Goal: Task Accomplishment & Management: Complete application form

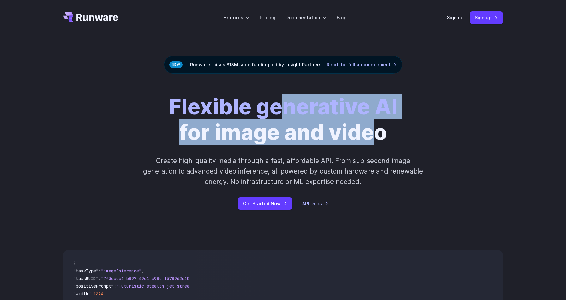
drag, startPoint x: 278, startPoint y: 108, endPoint x: 378, endPoint y: 132, distance: 101.9
click at [378, 132] on h1 "Flexible generative AI for image and video" at bounding box center [283, 119] width 229 height 51
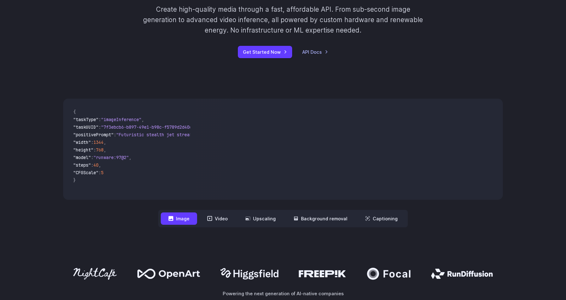
scroll to position [148, 0]
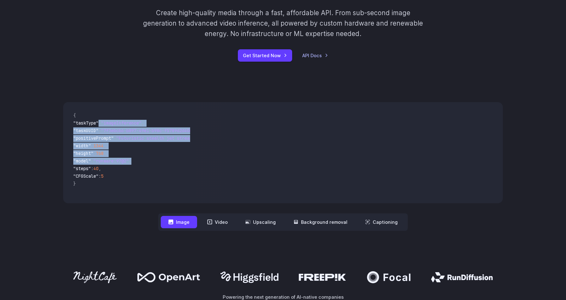
drag, startPoint x: 104, startPoint y: 124, endPoint x: 141, endPoint y: 163, distance: 53.1
click at [141, 163] on code "{ "taskType" : "imageInference" , "taskUUID" : "7f3ebcb6-b897-49e1-b98c-f5789d2…" at bounding box center [129, 152] width 122 height 91
click at [141, 163] on span ""model" : "runware:97@2" ," at bounding box center [129, 162] width 112 height 8
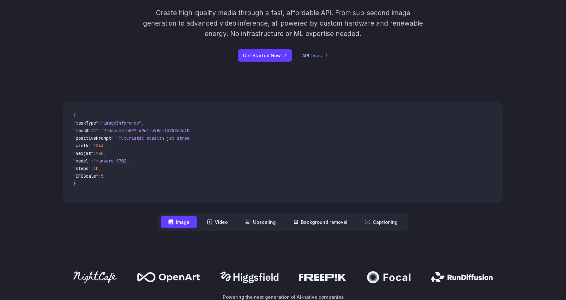
drag, startPoint x: 133, startPoint y: 176, endPoint x: 120, endPoint y: 148, distance: 31.2
click at [120, 148] on code "{ "taskType" : "imageInference" , "taskUUID" : "7f3ebcb6-b897-49e1-b98c-f5789d2…" at bounding box center [129, 152] width 122 height 91
click at [120, 148] on span ""width" : 1344 ," at bounding box center [129, 146] width 112 height 8
click at [133, 140] on span ""Futuristic stealth jet streaking through a neon-lit cityscape with glowing pur…" at bounding box center [231, 138] width 230 height 6
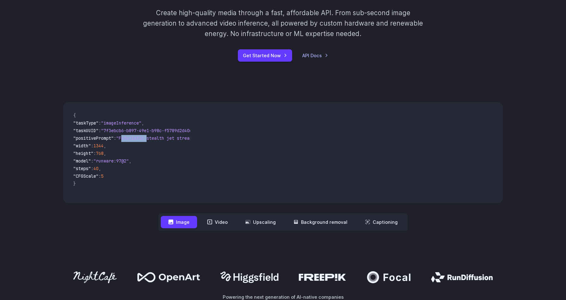
click at [133, 140] on span ""Futuristic stealth jet streaking through a neon-lit cityscape with glowing pur…" at bounding box center [231, 138] width 230 height 6
click at [146, 140] on span ""Futuristic stealth jet streaking through a neon-lit cityscape with glowing pur…" at bounding box center [231, 138] width 230 height 6
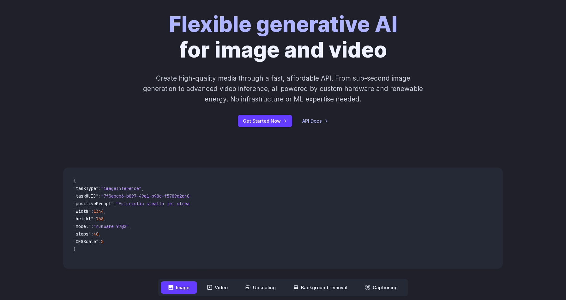
scroll to position [77, 0]
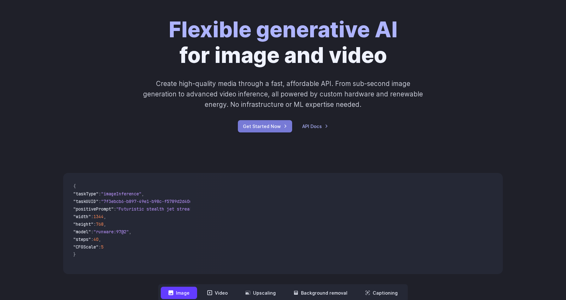
click at [274, 125] on link "Get Started Now" at bounding box center [265, 126] width 54 height 12
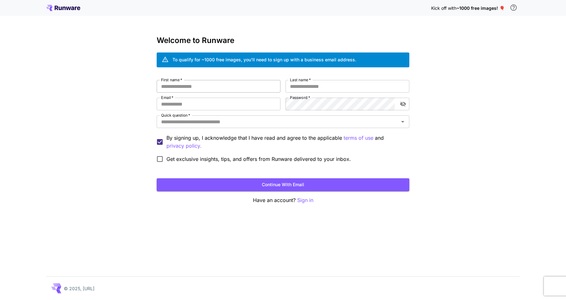
click at [216, 88] on input "First name   *" at bounding box center [219, 86] width 124 height 13
type input "*****"
click at [315, 87] on input "Last name   *" at bounding box center [347, 86] width 124 height 13
type input "********"
click at [227, 98] on input "Email   *" at bounding box center [219, 104] width 124 height 13
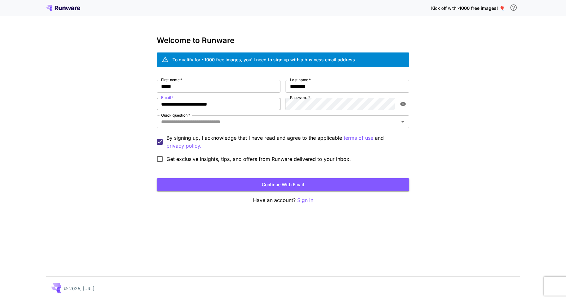
type input "**********"
click at [405, 102] on icon "toggle password visibility" at bounding box center [403, 104] width 6 height 6
click at [403, 103] on icon "toggle password visibility" at bounding box center [403, 104] width 6 height 4
click at [307, 122] on input "Quick question   *" at bounding box center [277, 121] width 238 height 9
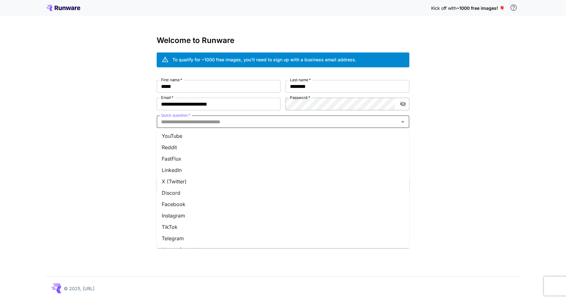
scroll to position [12, 0]
click at [249, 146] on li "Reddit" at bounding box center [283, 146] width 253 height 11
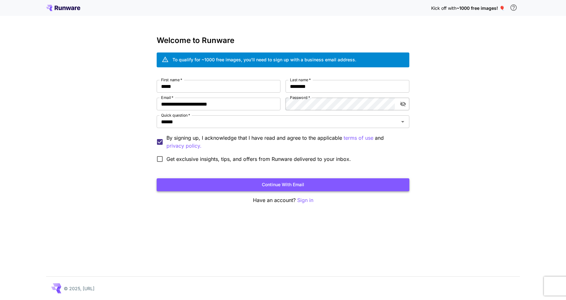
click at [218, 185] on button "Continue with email" at bounding box center [283, 184] width 253 height 13
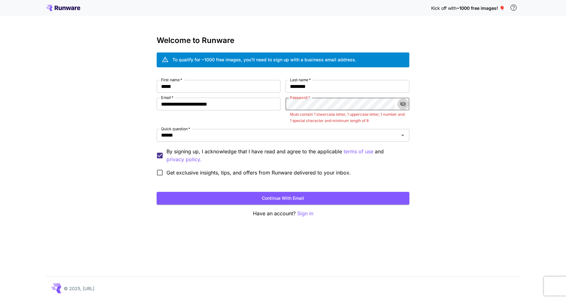
click at [401, 105] on icon "toggle password visibility" at bounding box center [403, 104] width 6 height 5
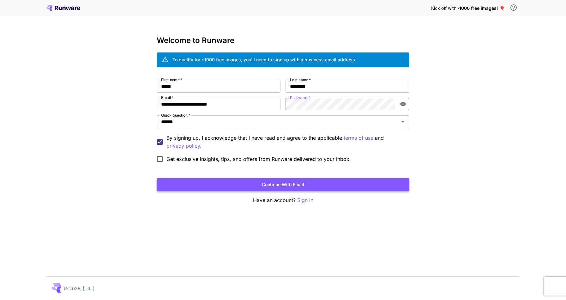
click at [377, 188] on button "Continue with email" at bounding box center [283, 184] width 253 height 13
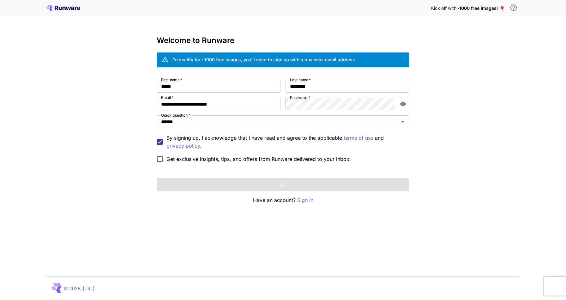
click at [404, 105] on icon "toggle password visibility" at bounding box center [403, 104] width 6 height 4
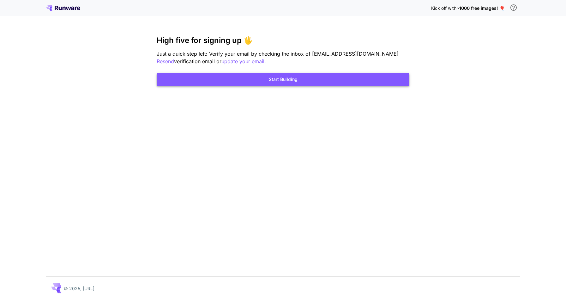
click at [344, 84] on button "Start Building" at bounding box center [283, 79] width 253 height 13
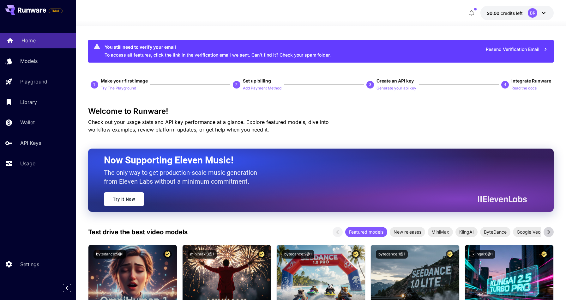
click at [35, 39] on p "Home" at bounding box center [28, 41] width 14 height 8
click at [43, 62] on div "Models" at bounding box center [45, 61] width 49 height 8
